Goal: Information Seeking & Learning: Learn about a topic

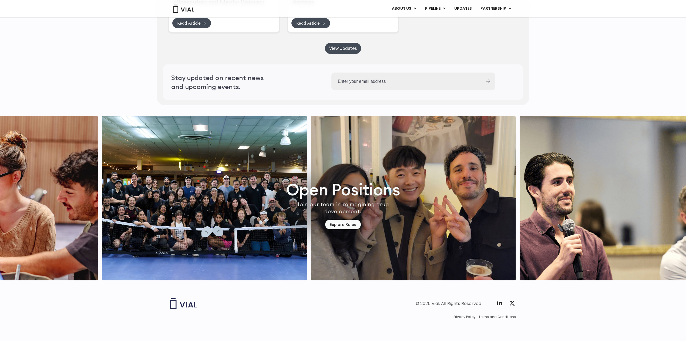
click at [311, 169] on img "5 / 7" at bounding box center [413, 198] width 205 height 164
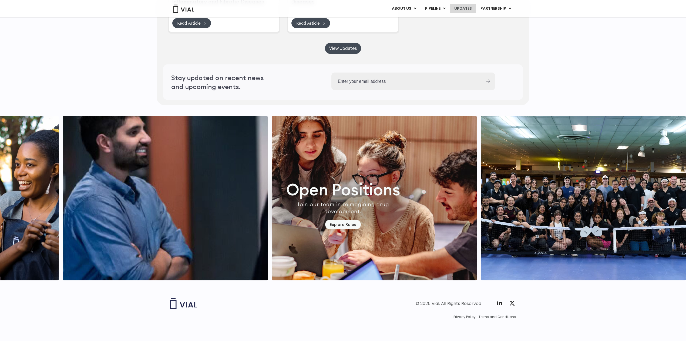
click at [465, 8] on link "UPDATES" at bounding box center [463, 8] width 26 height 9
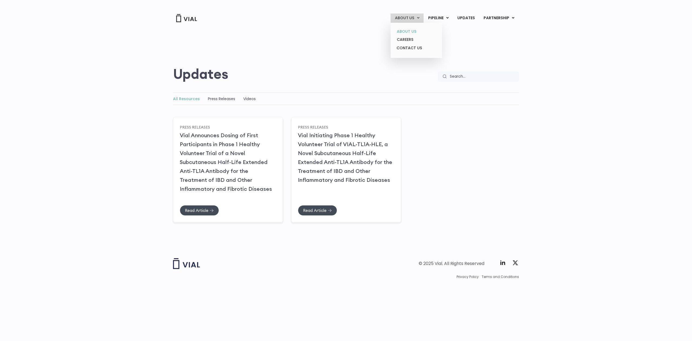
click at [408, 32] on link "ABOUT US" at bounding box center [415, 31] width 47 height 8
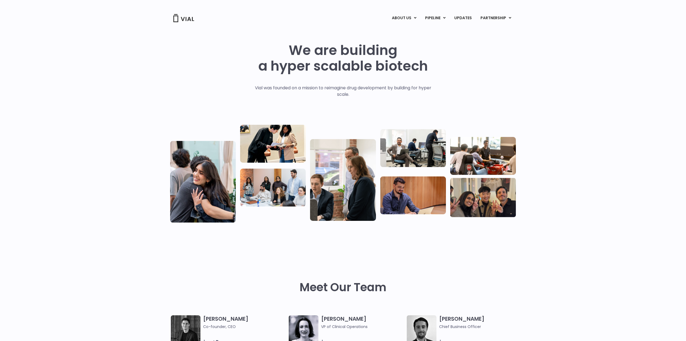
drag, startPoint x: 106, startPoint y: 143, endPoint x: 104, endPoint y: 135, distance: 9.0
click at [106, 142] on div "We are building a hyper scalable biotech Vial was founded on a mission to reima…" at bounding box center [343, 131] width 686 height 216
click at [175, 19] on img at bounding box center [184, 18] width 22 height 8
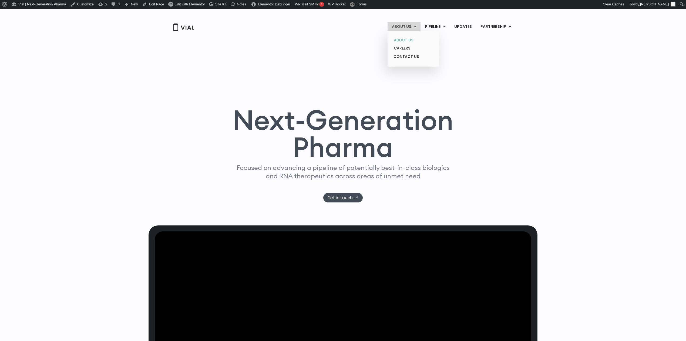
click at [405, 38] on link "ABOUT US" at bounding box center [413, 40] width 47 height 8
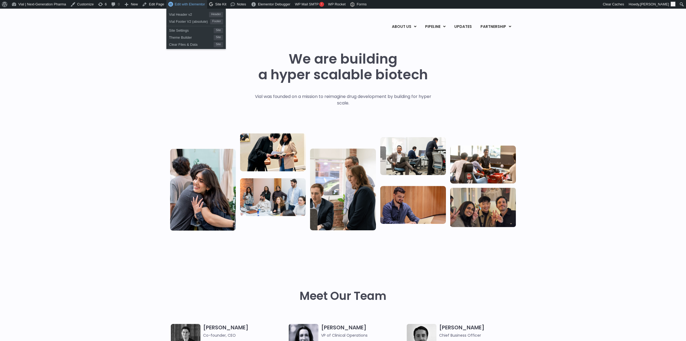
click at [197, 4] on span "Edit with Elementor" at bounding box center [190, 4] width 30 height 4
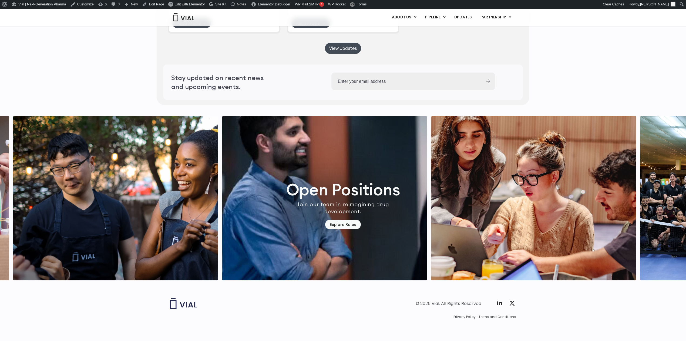
click at [189, 161] on img "1 / 7" at bounding box center [115, 198] width 205 height 164
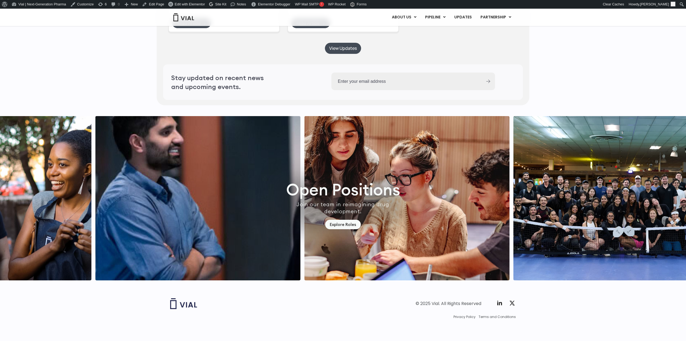
click at [410, 155] on img "3 / 7" at bounding box center [406, 198] width 205 height 164
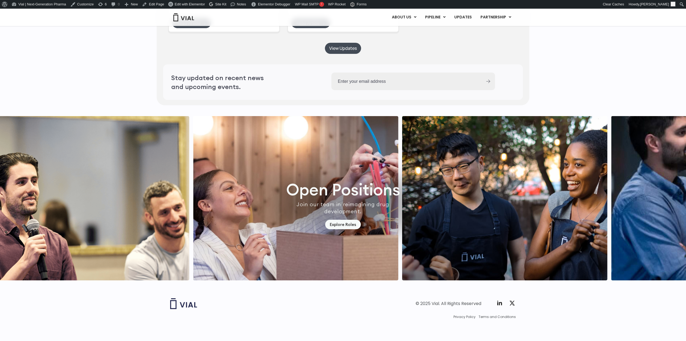
click at [402, 154] on img "1 / 7" at bounding box center [504, 198] width 205 height 164
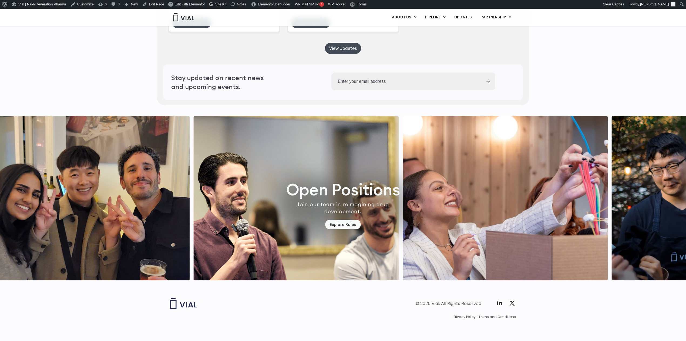
click at [403, 142] on img "7 / 7" at bounding box center [505, 198] width 205 height 164
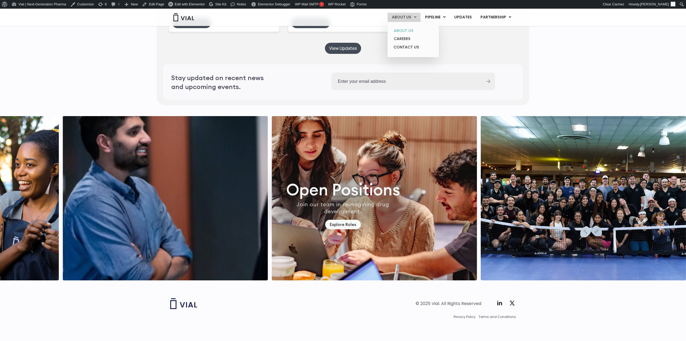
click at [402, 31] on link "ABOUT US" at bounding box center [413, 30] width 47 height 8
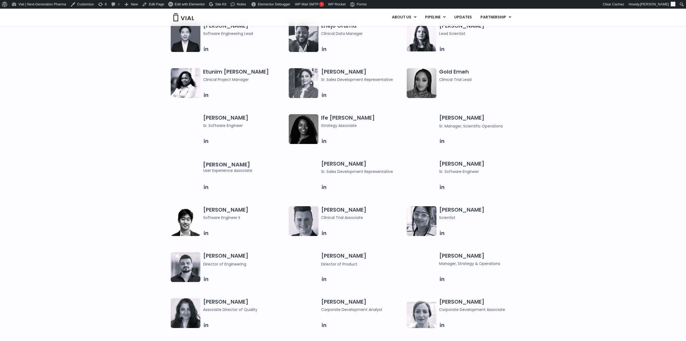
scroll to position [651, 0]
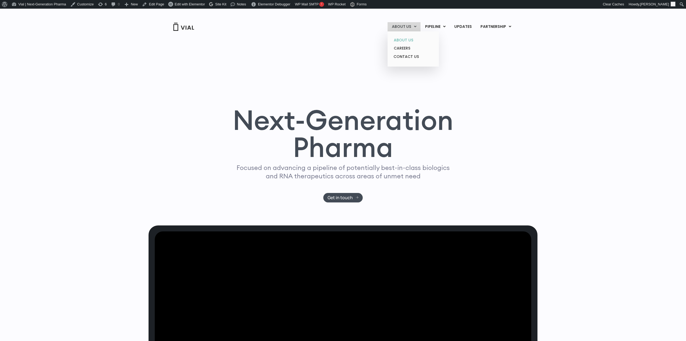
click at [403, 40] on link "ABOUT US" at bounding box center [413, 40] width 47 height 8
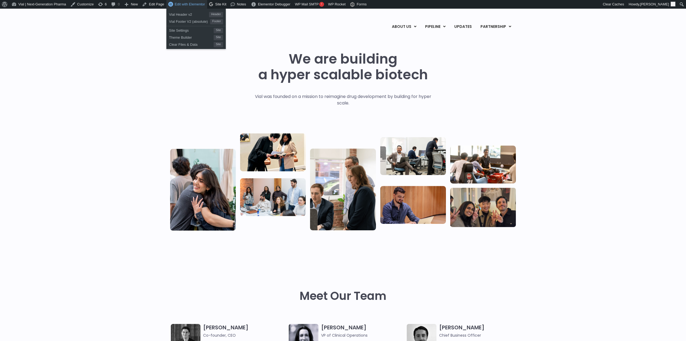
click at [178, 5] on span "Edit with Elementor" at bounding box center [190, 4] width 30 height 4
